Goal: Task Accomplishment & Management: Use online tool/utility

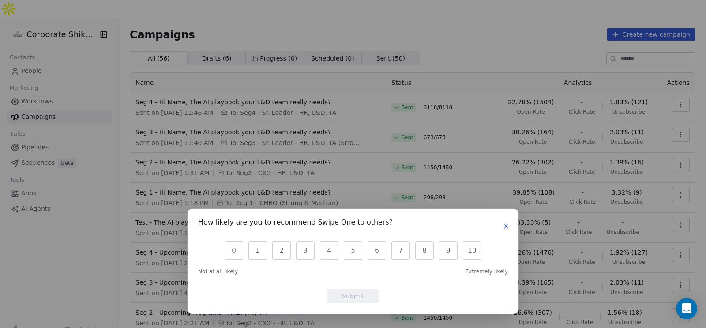
click at [505, 230] on button "button" at bounding box center [506, 226] width 11 height 11
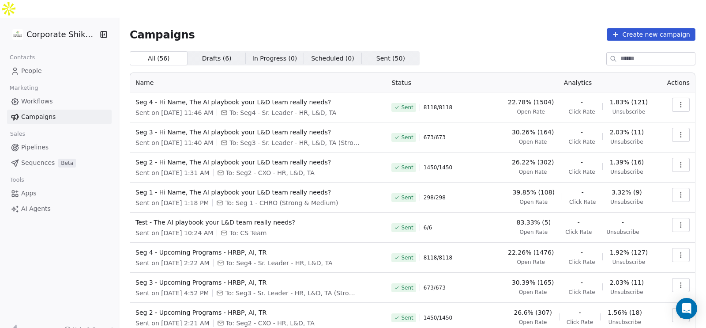
click at [24, 112] on span "Campaigns" at bounding box center [38, 116] width 34 height 9
click at [625, 28] on button "Create new campaign" at bounding box center [651, 34] width 89 height 12
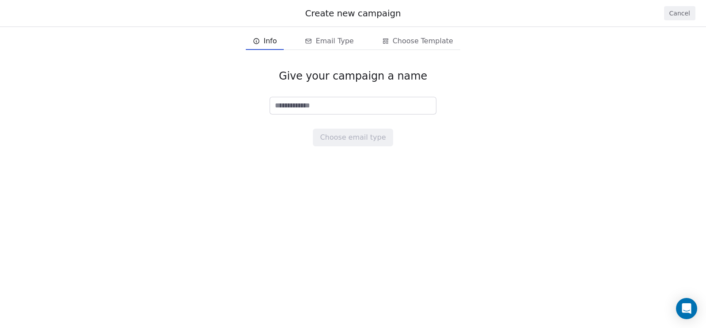
click at [687, 14] on button "Cancel" at bounding box center [679, 13] width 31 height 14
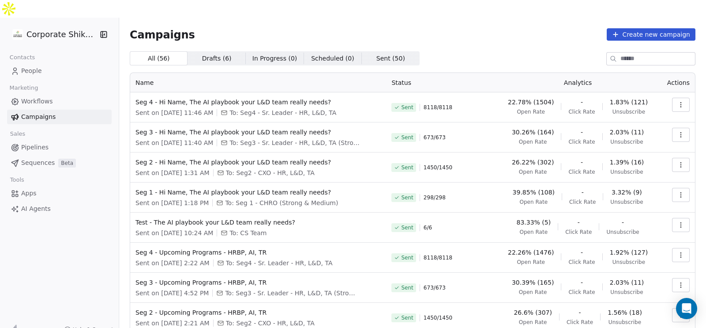
click at [678, 101] on icon "button" at bounding box center [681, 104] width 7 height 7
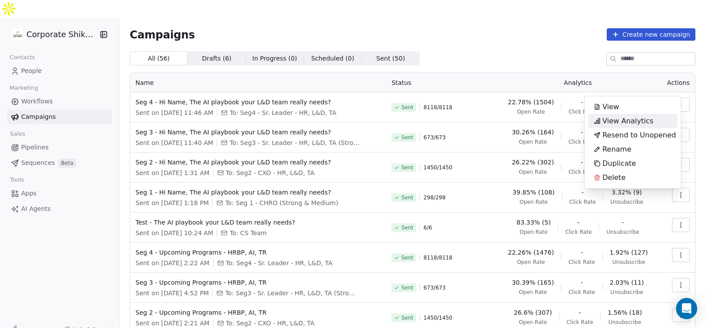
click at [500, 39] on html "Corporate Shiksha Contacts People Marketing Workflows Campaigns Sales Pipelines…" at bounding box center [353, 172] width 706 height 345
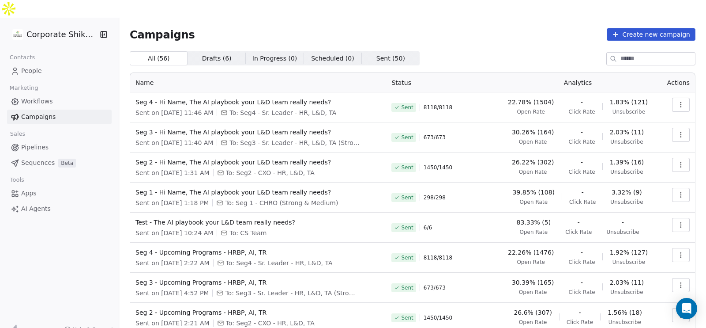
click at [672, 98] on button "button" at bounding box center [681, 105] width 18 height 14
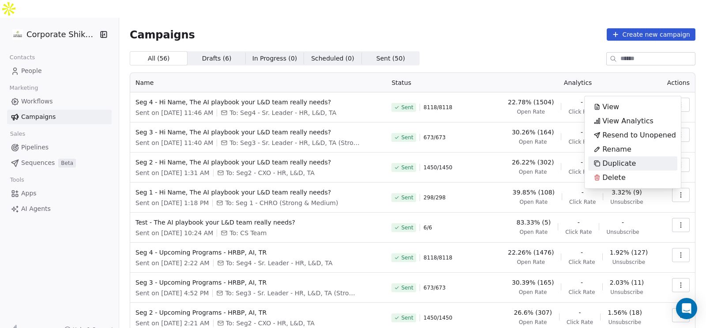
click at [288, 94] on html "Corporate Shiksha Contacts People Marketing Workflows Campaigns Sales Pipelines…" at bounding box center [353, 172] width 706 height 345
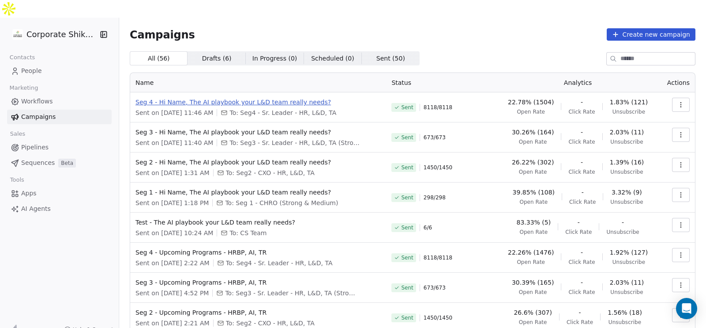
click at [278, 98] on span "Seg 4 - Hi Name, The AI playbook your L&D team really needs?" at bounding box center [258, 102] width 245 height 9
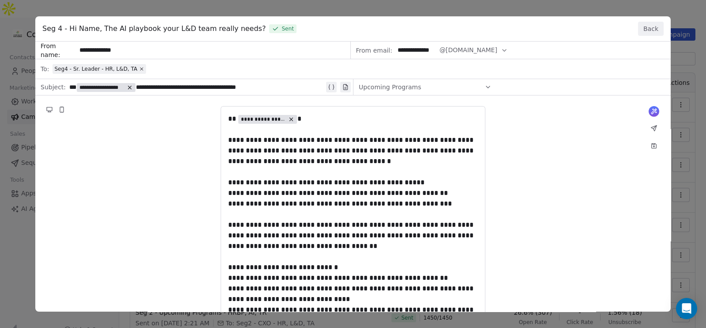
click at [653, 33] on button "Back" at bounding box center [651, 29] width 26 height 14
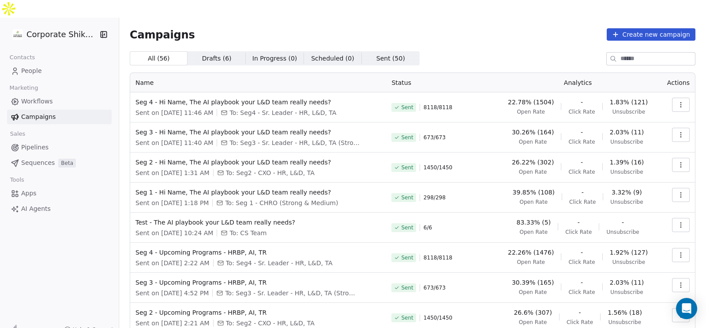
click at [672, 98] on button "button" at bounding box center [681, 105] width 18 height 14
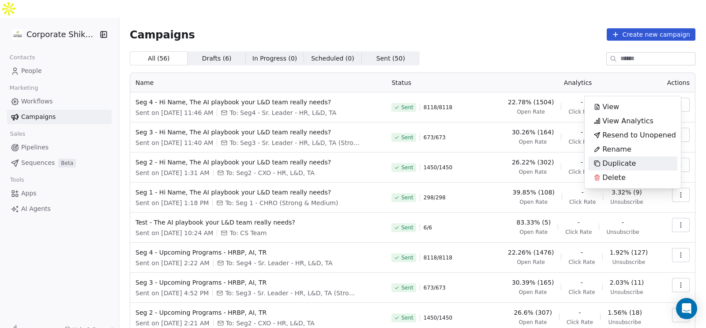
click at [633, 163] on span "Duplicate" at bounding box center [619, 163] width 34 height 11
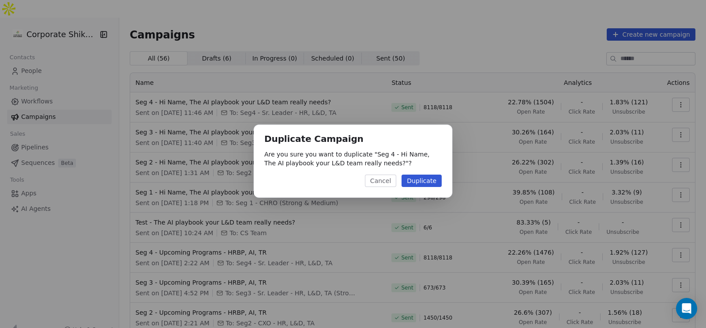
click at [421, 184] on button "Duplicate" at bounding box center [422, 180] width 40 height 12
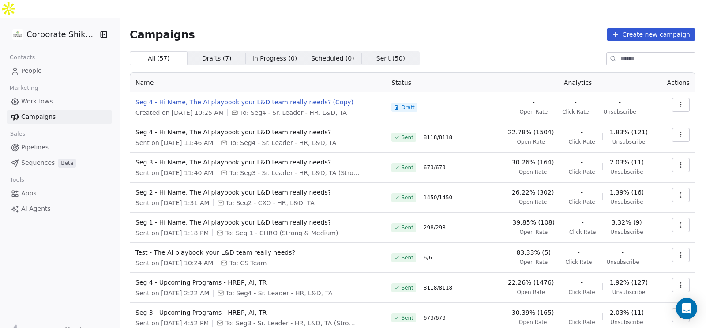
click at [313, 98] on span "Seg 4 - Hi Name, The AI playbook your L&D team really needs? (Copy)" at bounding box center [258, 102] width 245 height 9
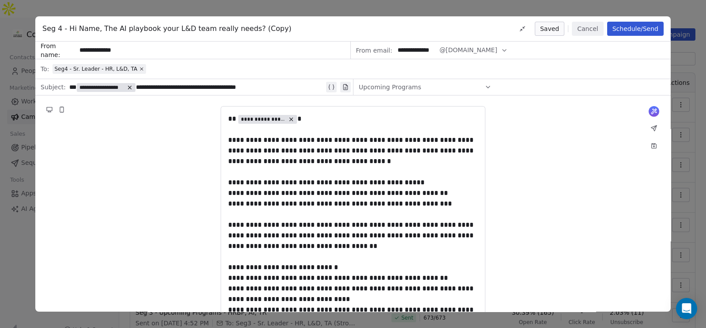
click at [138, 68] on span "Seg4 - Sr. Leader - HR, L&D, TA" at bounding box center [100, 69] width 94 height 10
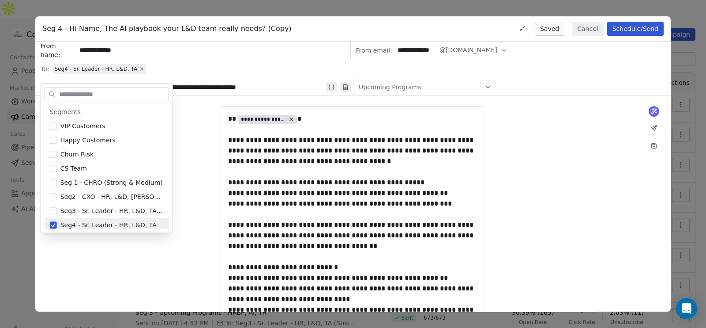
scroll to position [3, 0]
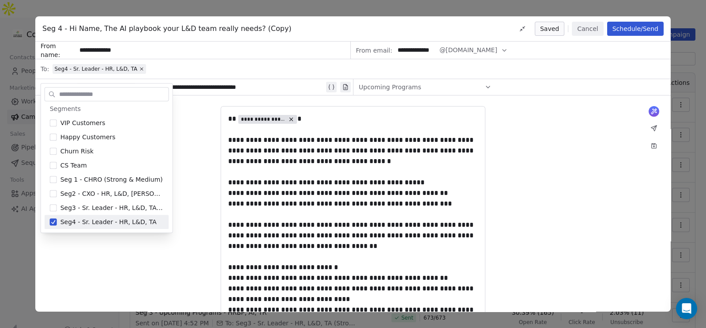
click at [591, 29] on button "Cancel" at bounding box center [587, 29] width 31 height 14
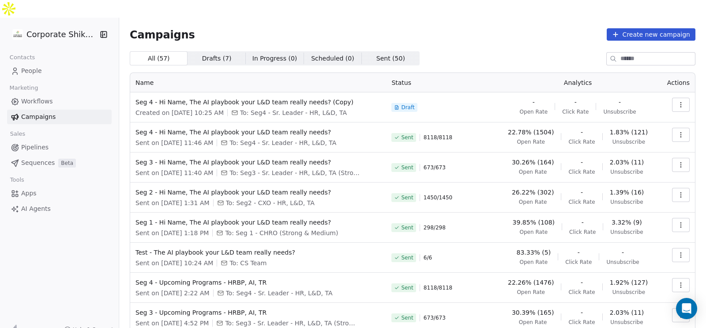
click at [679, 98] on button "button" at bounding box center [681, 105] width 18 height 14
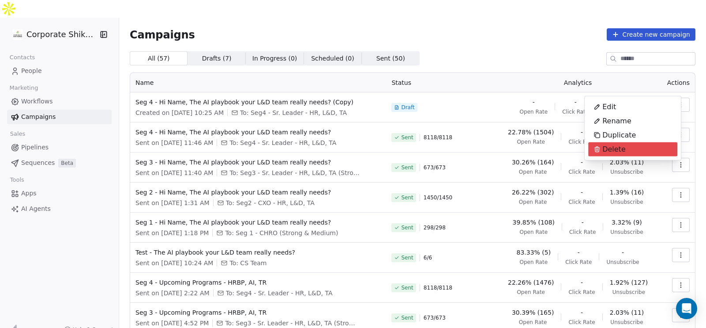
click at [634, 144] on div "Delete" at bounding box center [632, 149] width 89 height 14
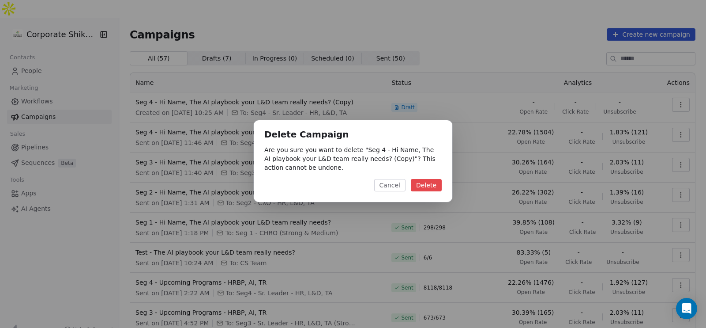
click at [413, 190] on button "Delete" at bounding box center [426, 185] width 31 height 12
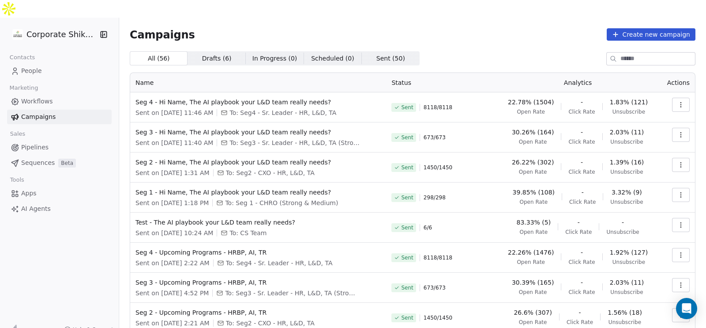
click at [678, 101] on icon "button" at bounding box center [681, 104] width 7 height 7
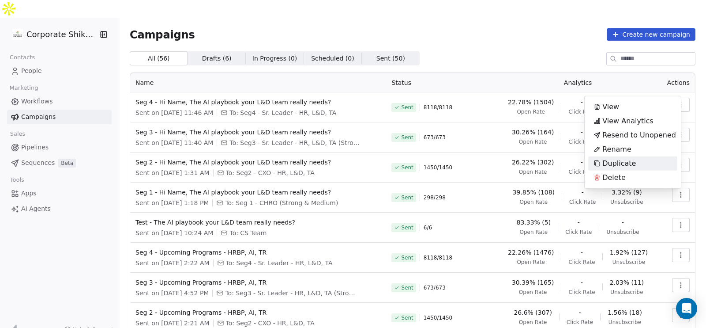
click at [625, 164] on span "Duplicate" at bounding box center [619, 163] width 34 height 11
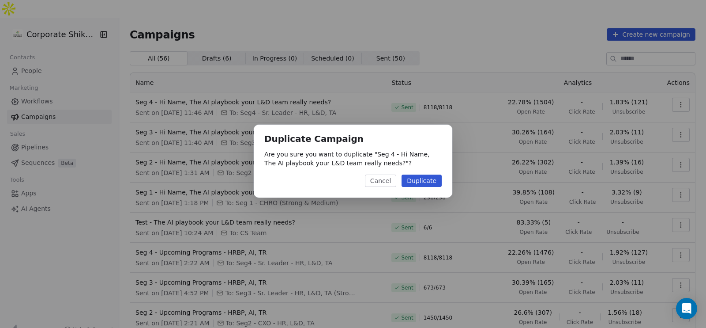
click at [418, 184] on button "Duplicate" at bounding box center [422, 180] width 40 height 12
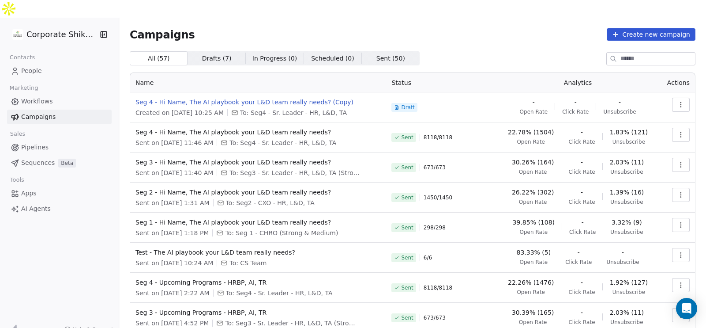
click at [304, 98] on span "Seg 4 - Hi Name, The AI playbook your L&D team really needs? (Copy)" at bounding box center [258, 102] width 245 height 9
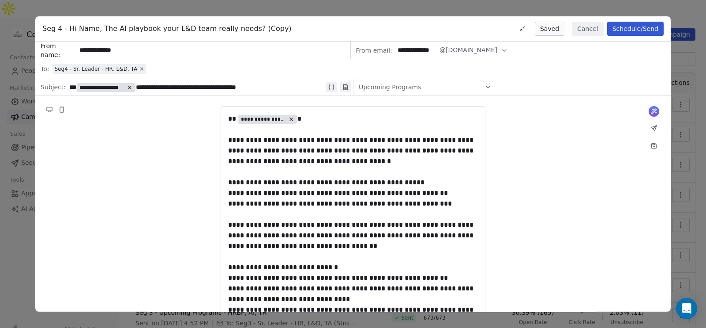
click at [131, 66] on div "Seg4 - Sr. Leader - HR, L&D, TA" at bounding box center [99, 68] width 90 height 7
click at [139, 67] on icon at bounding box center [141, 68] width 5 height 5
click at [134, 67] on div "Select a segment" at bounding box center [359, 68] width 613 height 19
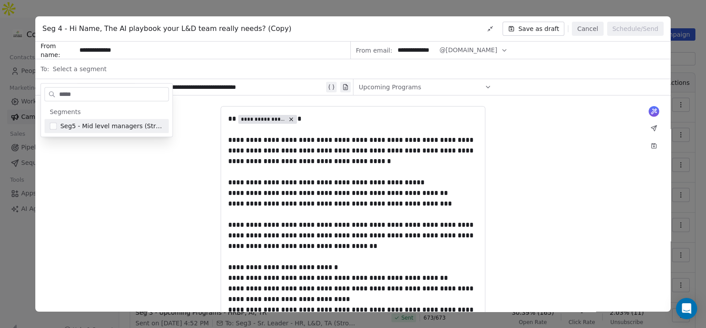
type input "*****"
click at [83, 123] on span "Seg5 - Mid level managers (Strong & Medium)" at bounding box center [111, 125] width 103 height 9
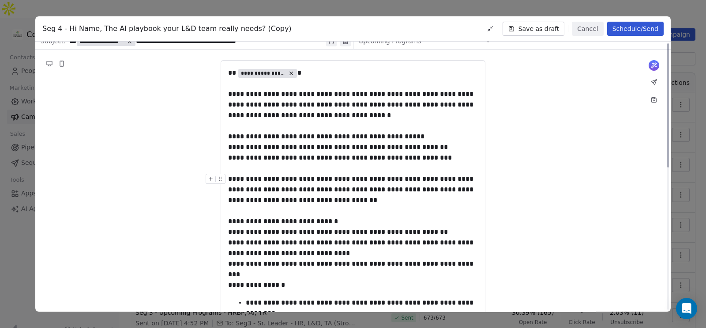
scroll to position [0, 0]
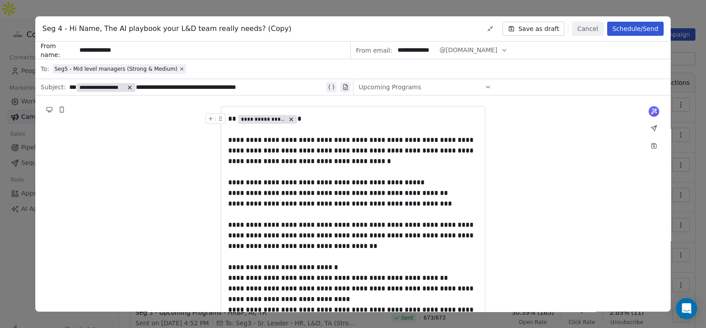
click at [637, 31] on button "Schedule/Send" at bounding box center [635, 29] width 56 height 14
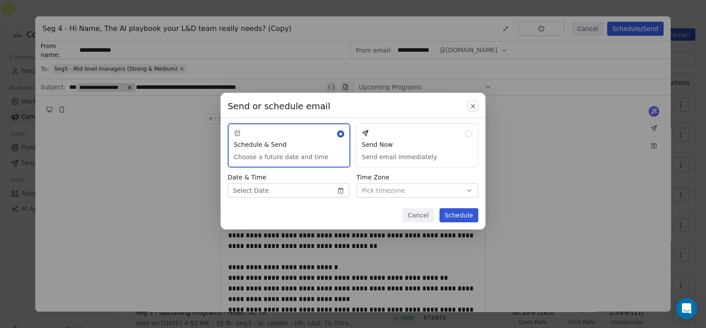
click at [443, 157] on button "Send Now Send email immediately" at bounding box center [417, 145] width 123 height 44
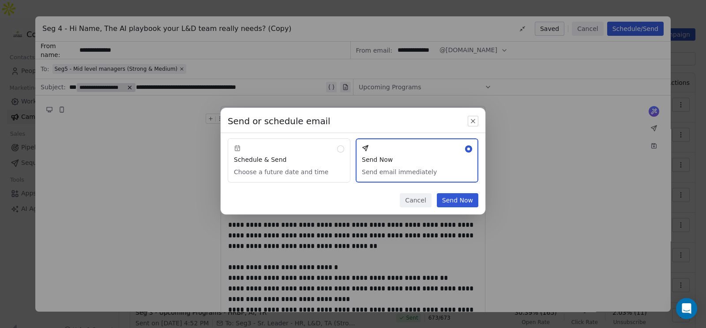
click at [450, 202] on button "Send Now" at bounding box center [457, 200] width 41 height 14
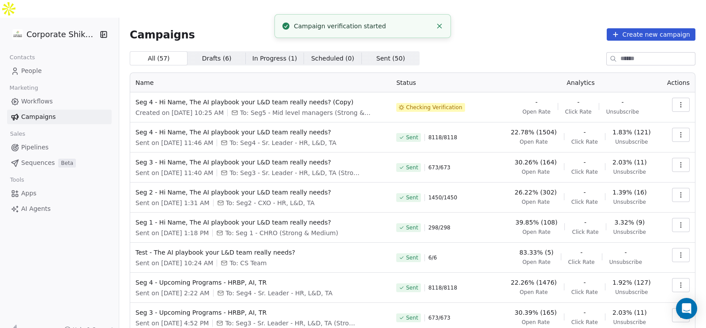
click at [678, 101] on icon "button" at bounding box center [681, 104] width 7 height 7
click at [633, 119] on div "Rename" at bounding box center [612, 121] width 49 height 14
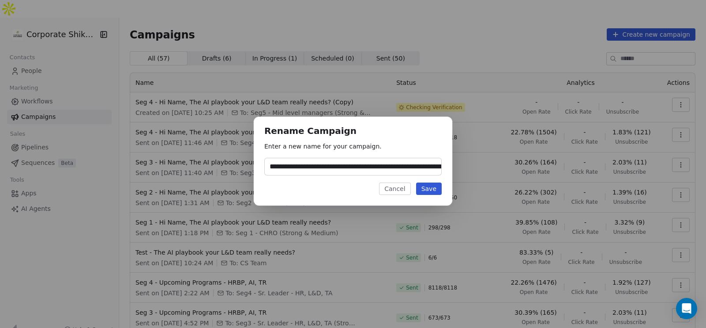
click at [288, 169] on input "**********" at bounding box center [353, 166] width 177 height 17
click at [367, 164] on input "**********" at bounding box center [353, 166] width 177 height 17
drag, startPoint x: 419, startPoint y: 167, endPoint x: 472, endPoint y: 172, distance: 52.7
click at [472, 172] on div "**********" at bounding box center [353, 163] width 706 height 123
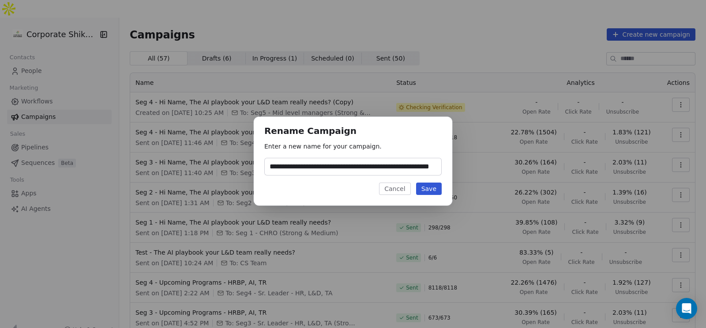
scroll to position [0, 31]
type input "**********"
click at [430, 182] on button "Save" at bounding box center [429, 188] width 26 height 12
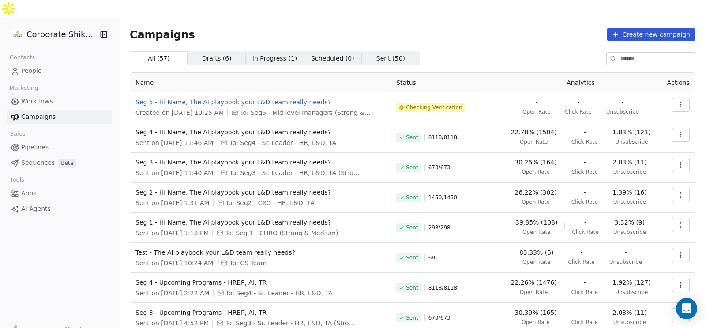
click at [277, 98] on span "Seg 5 - Hi Name, The AI playbook your L&D team really needs?" at bounding box center [261, 102] width 250 height 9
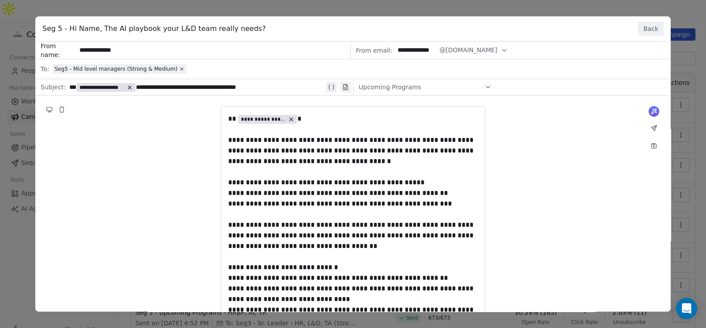
click at [647, 28] on button "Back" at bounding box center [651, 29] width 26 height 14
